Goal: Information Seeking & Learning: Learn about a topic

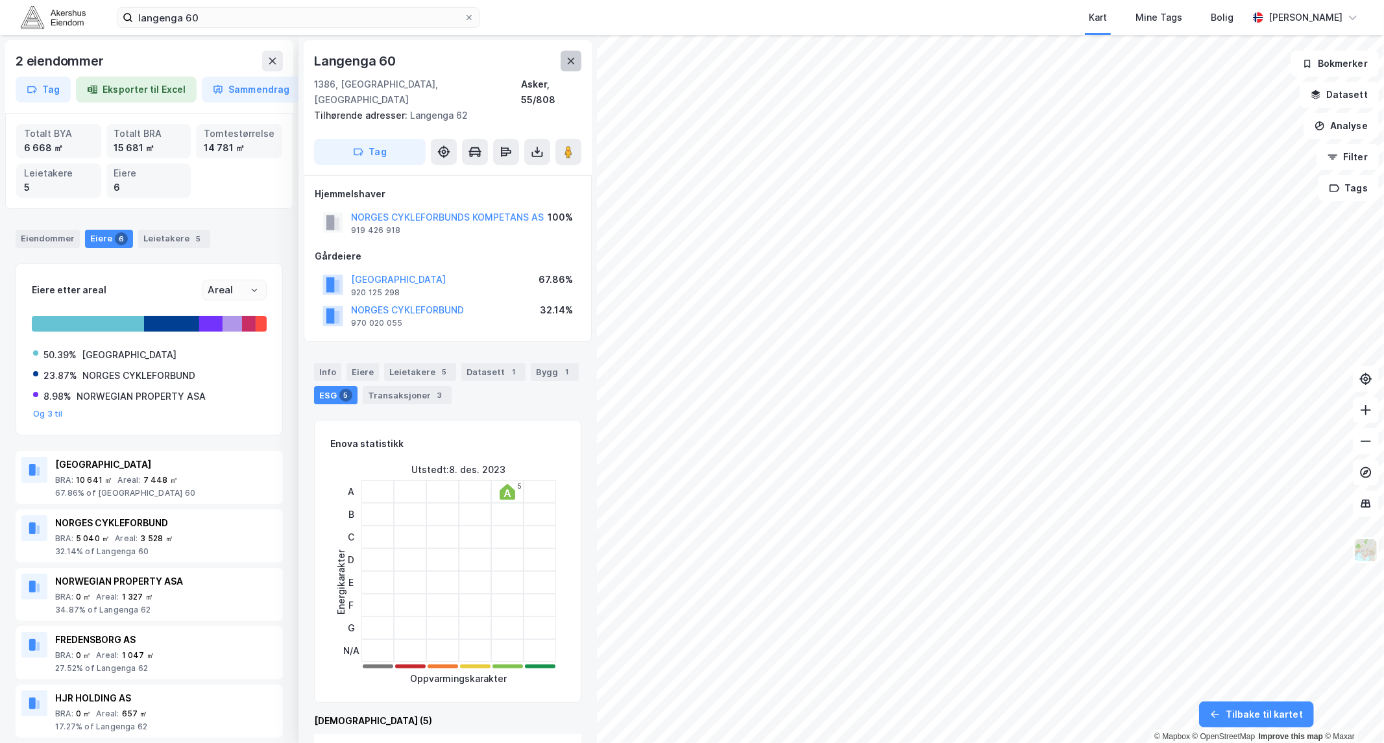
click at [568, 60] on icon at bounding box center [571, 61] width 10 height 10
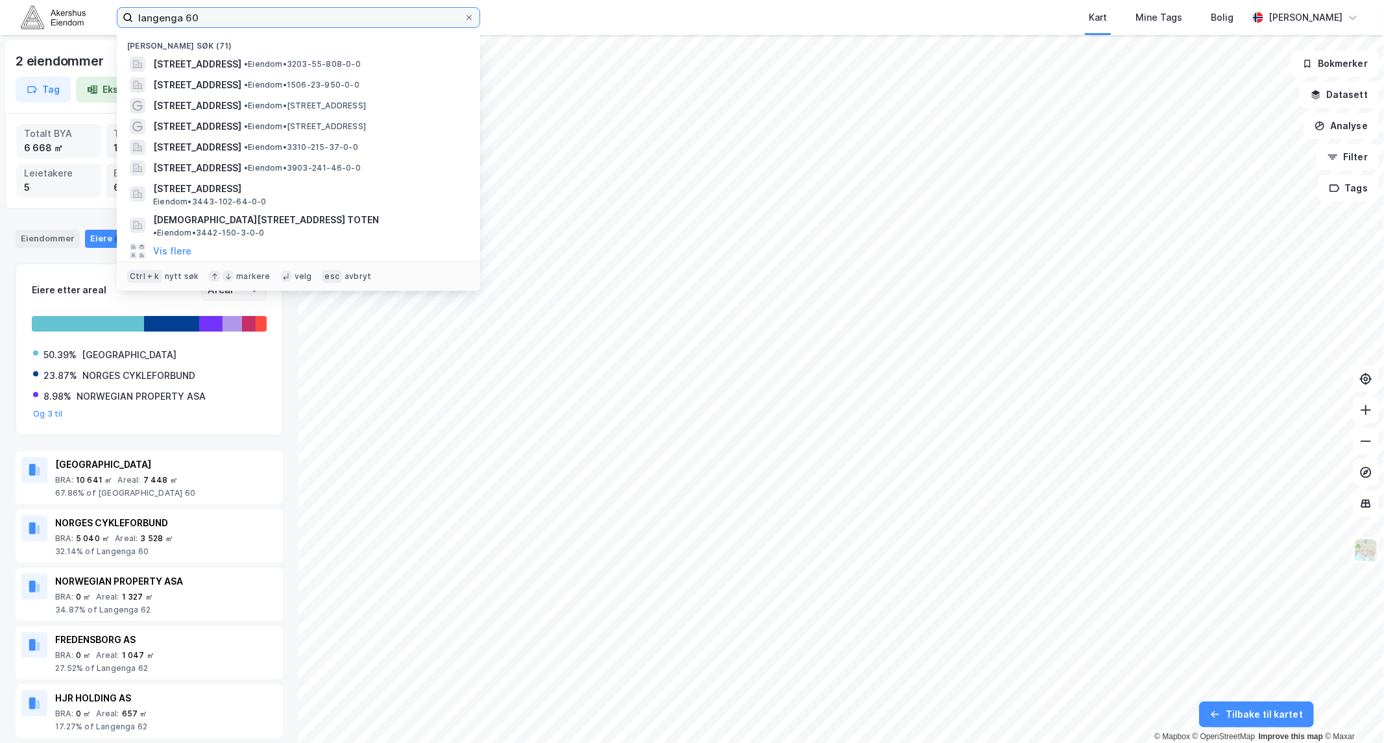
drag, startPoint x: 204, startPoint y: 15, endPoint x: 106, endPoint y: 14, distance: 98.0
click at [106, 14] on div "langenga 60 Nylige søk (71) [GEOGRAPHIC_DATA] 60, 1386, [GEOGRAPHIC_DATA], [GEO…" at bounding box center [692, 17] width 1384 height 35
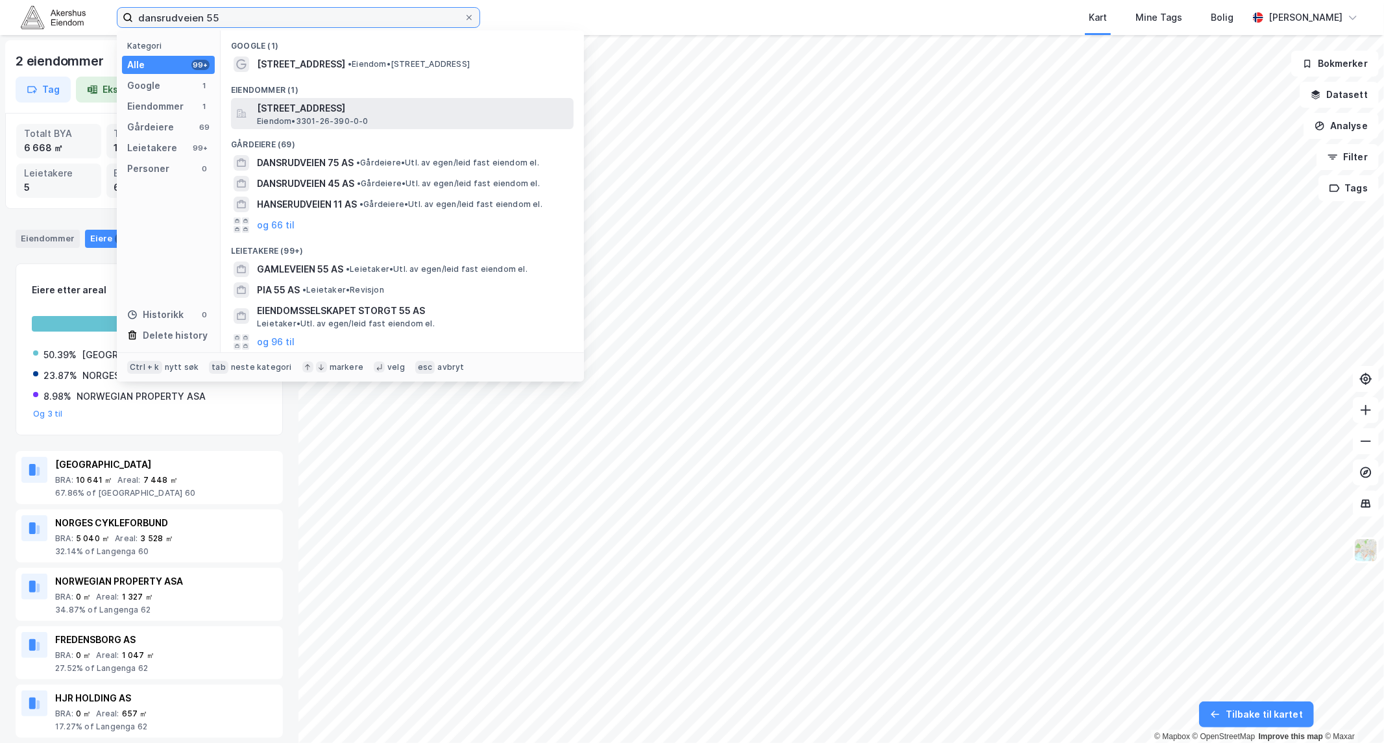
type input "dansrudveien 55"
click at [359, 105] on span "[STREET_ADDRESS]" at bounding box center [413, 109] width 312 height 16
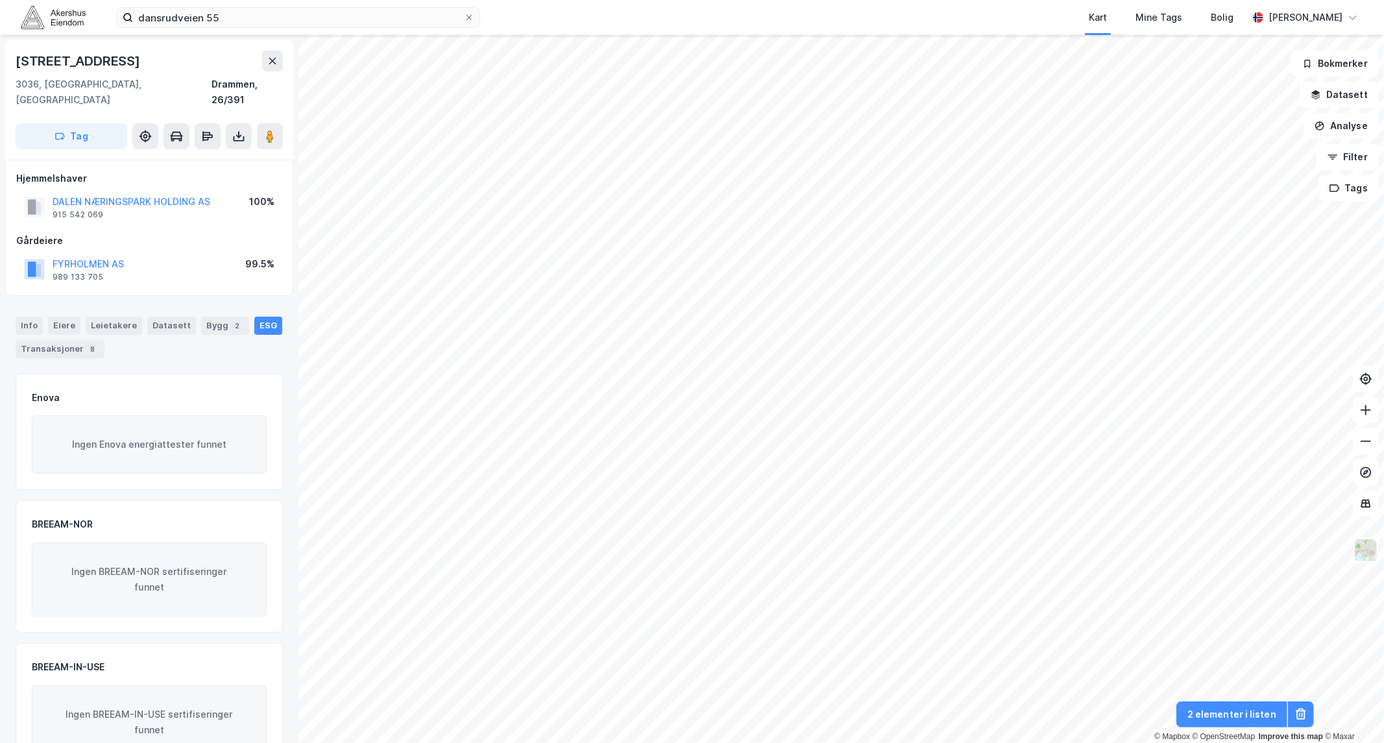
scroll to position [1, 0]
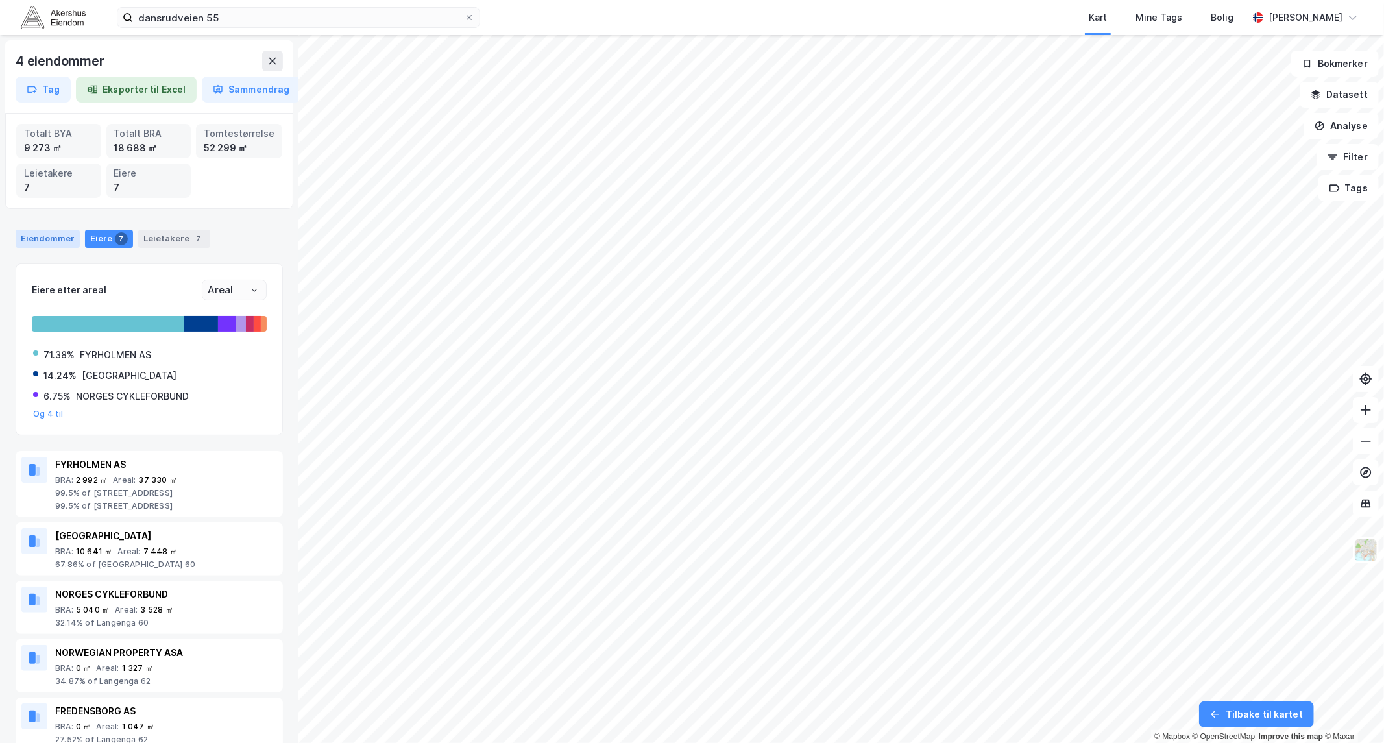
click at [56, 240] on div "Eiendommer" at bounding box center [48, 239] width 64 height 18
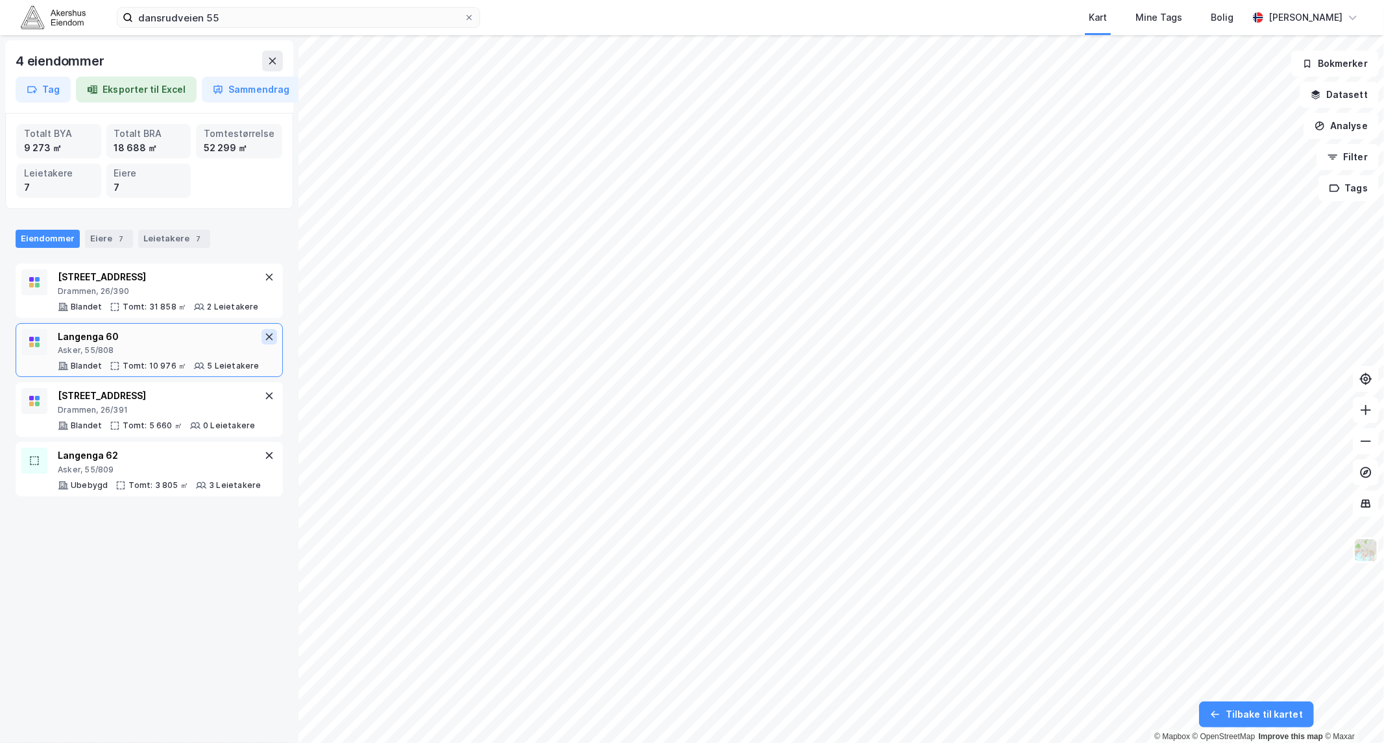
click at [264, 336] on icon at bounding box center [269, 337] width 10 height 10
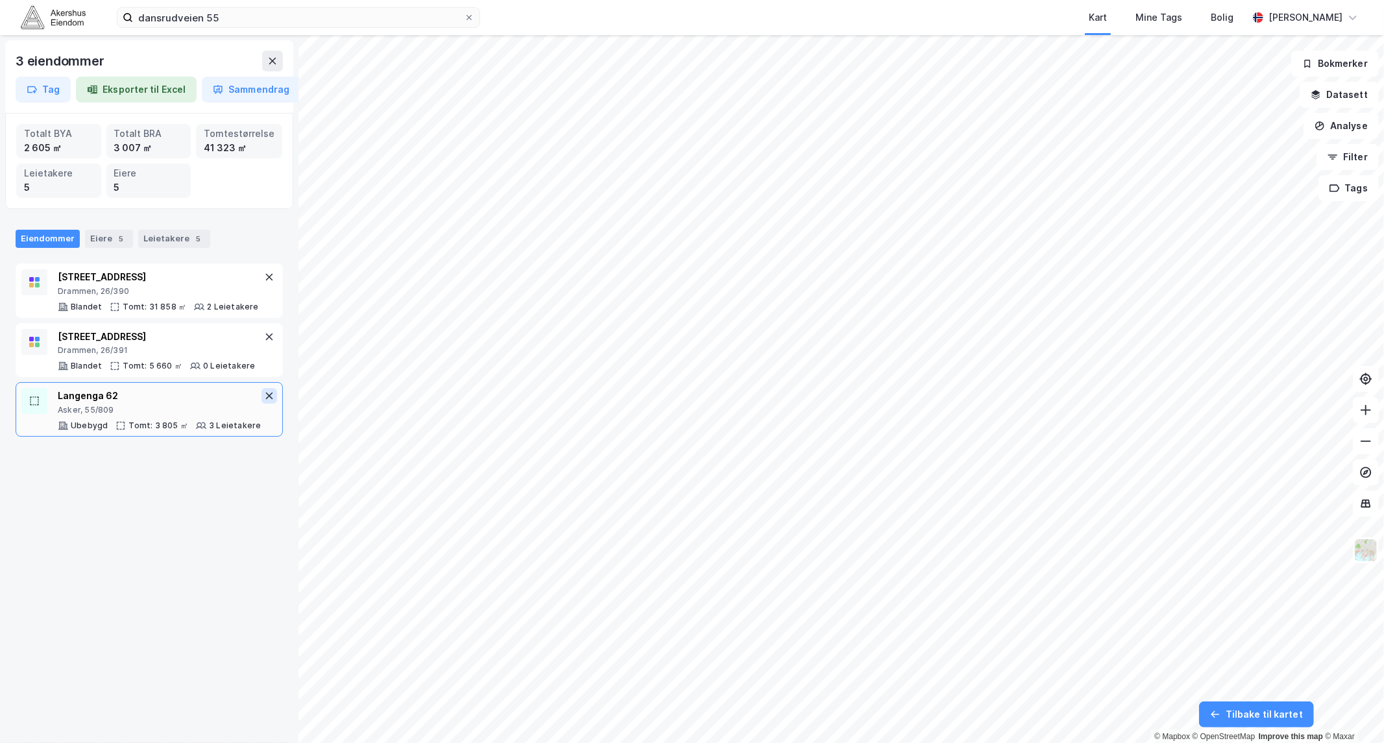
click at [264, 397] on icon at bounding box center [269, 396] width 10 height 10
click at [95, 284] on div "[STREET_ADDRESS]" at bounding box center [158, 282] width 201 height 27
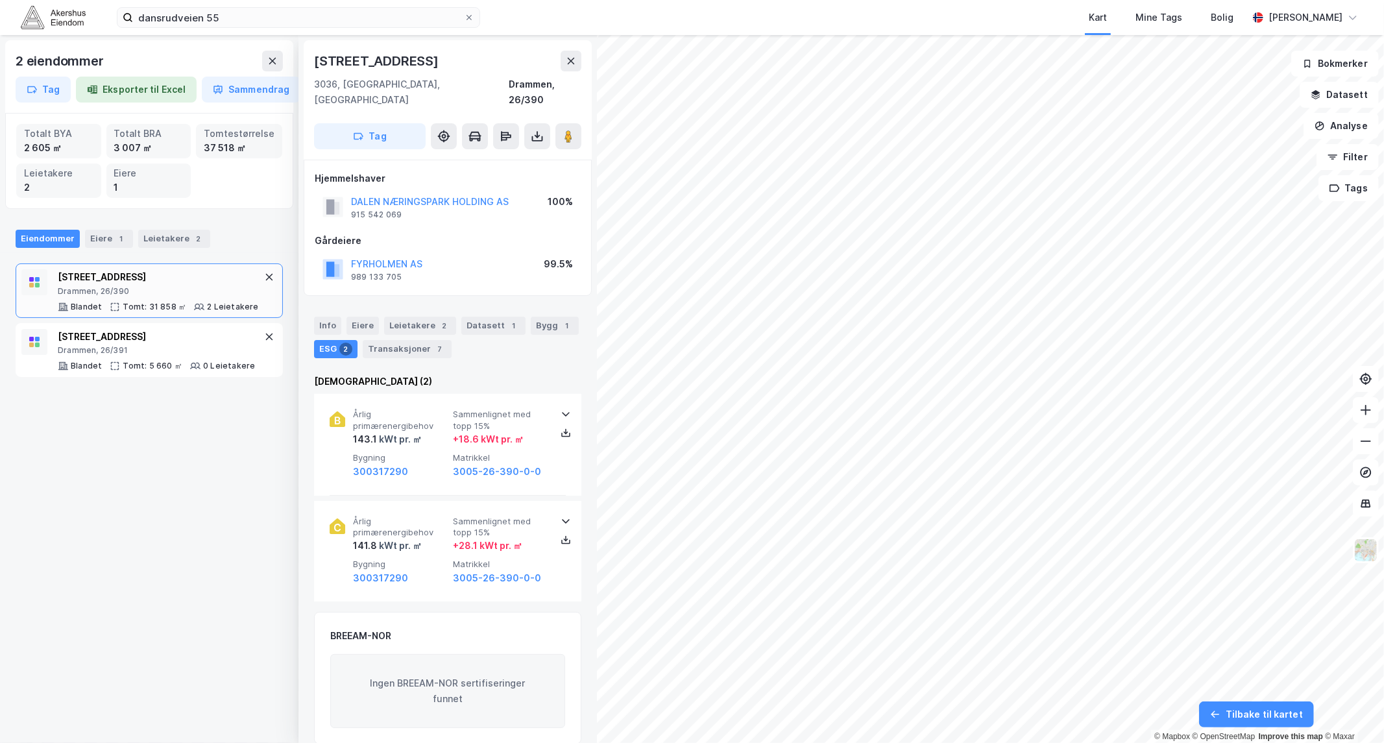
scroll to position [1, 0]
